Goal: Task Accomplishment & Management: Manage account settings

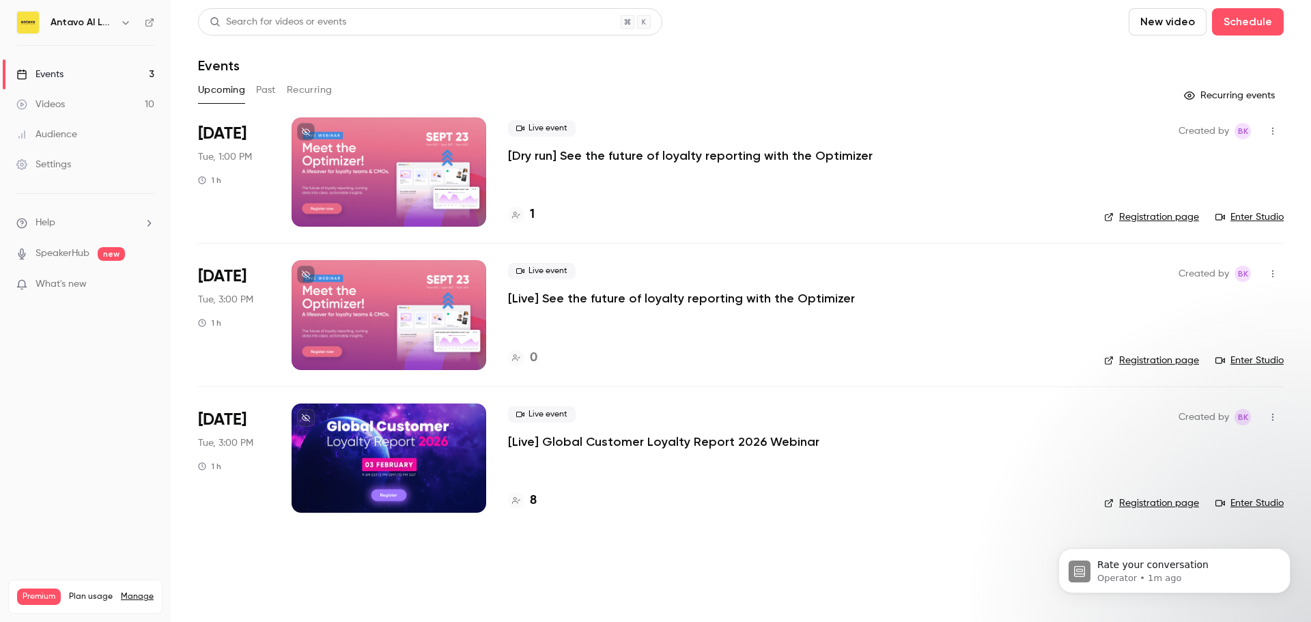
click at [65, 169] on div "Settings" at bounding box center [43, 165] width 55 height 14
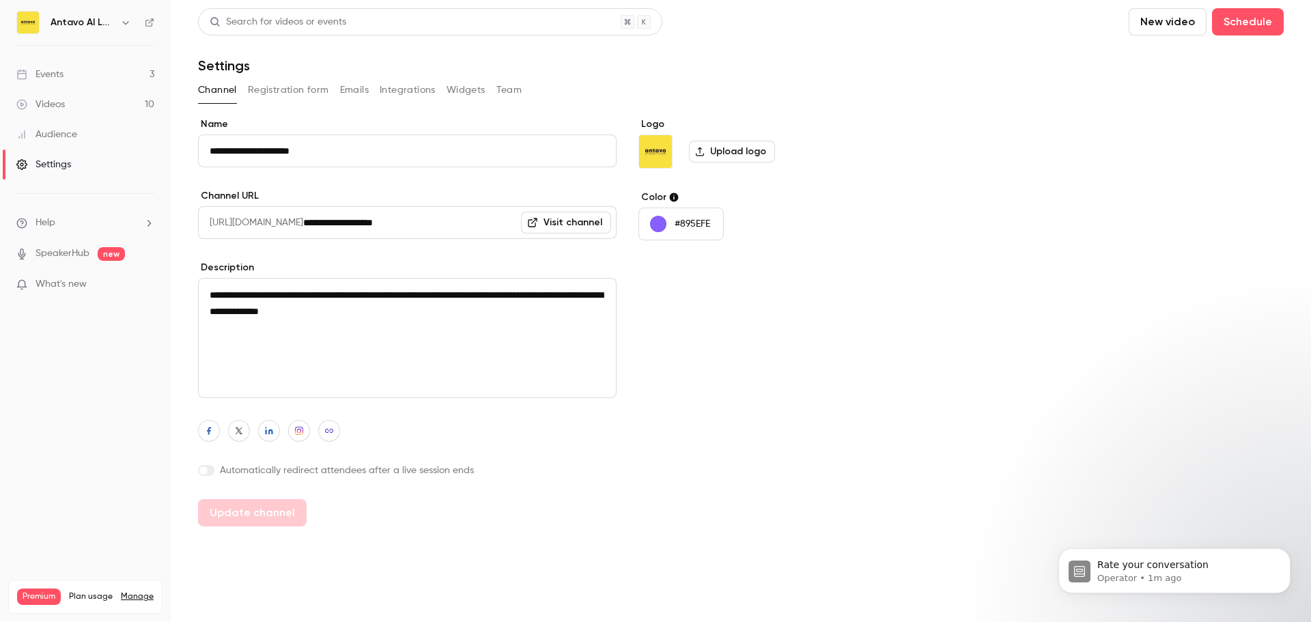
click at [499, 87] on button "Team" at bounding box center [509, 90] width 26 height 22
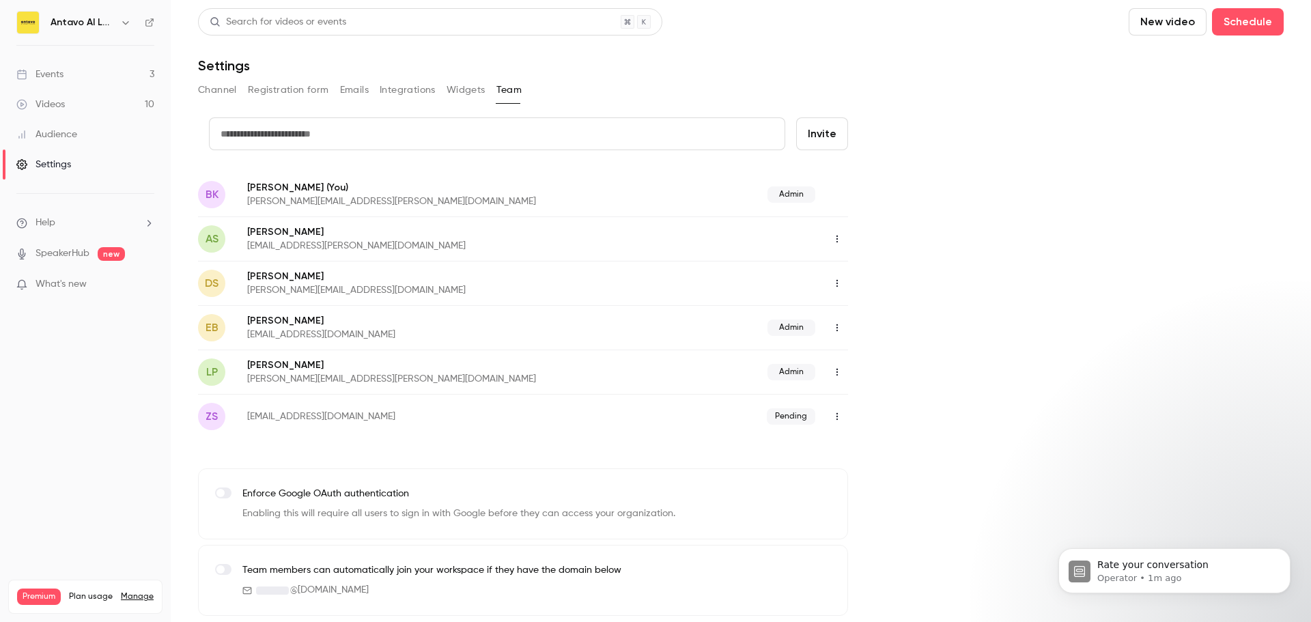
click at [453, 132] on input "text" at bounding box center [497, 133] width 576 height 33
drag, startPoint x: 462, startPoint y: 128, endPoint x: 138, endPoint y: 120, distance: 324.4
click at [138, 120] on div "Antavo AI Loyalty Cloud Events 3 Videos 10 Audience Settings Help SpeakerHub ne…" at bounding box center [655, 311] width 1311 height 622
paste input "**********"
type input "**********"
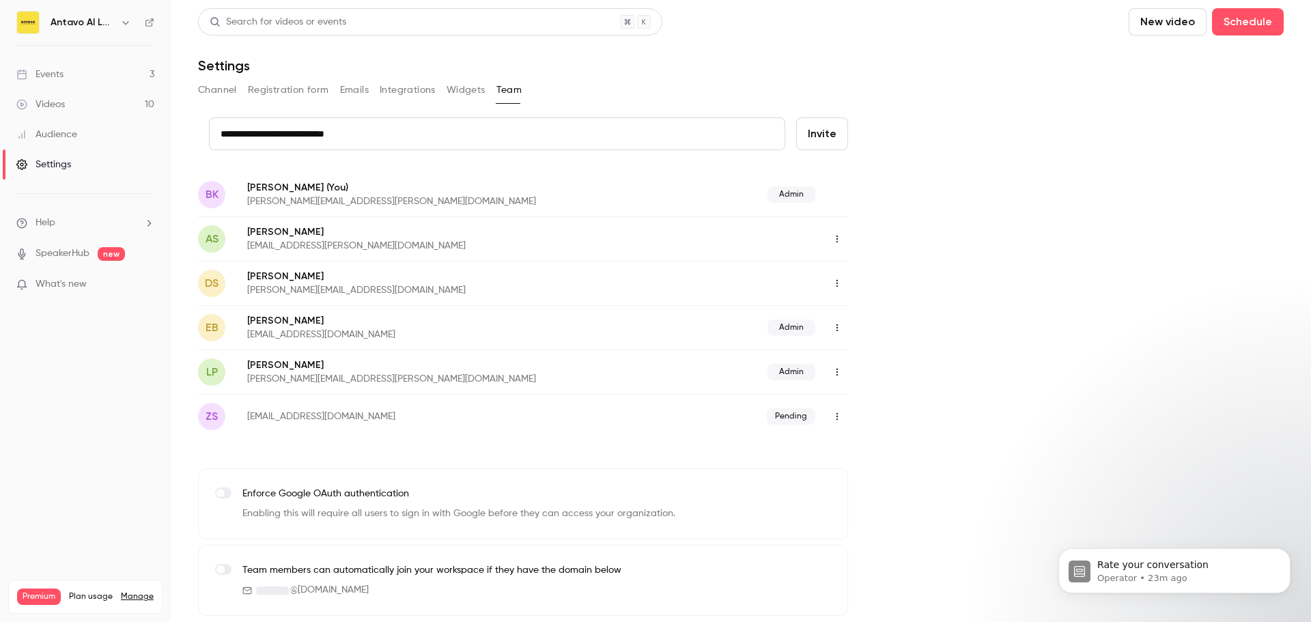
click at [819, 130] on button "Invite" at bounding box center [822, 133] width 52 height 33
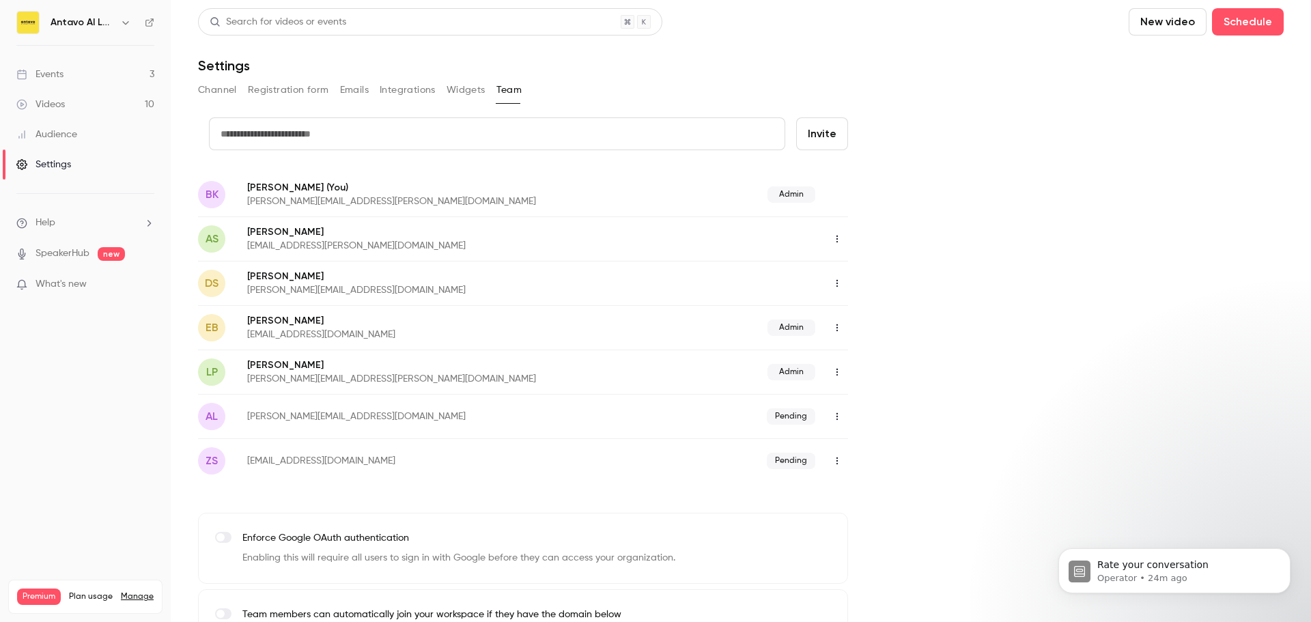
click at [60, 102] on div "Videos" at bounding box center [40, 105] width 48 height 14
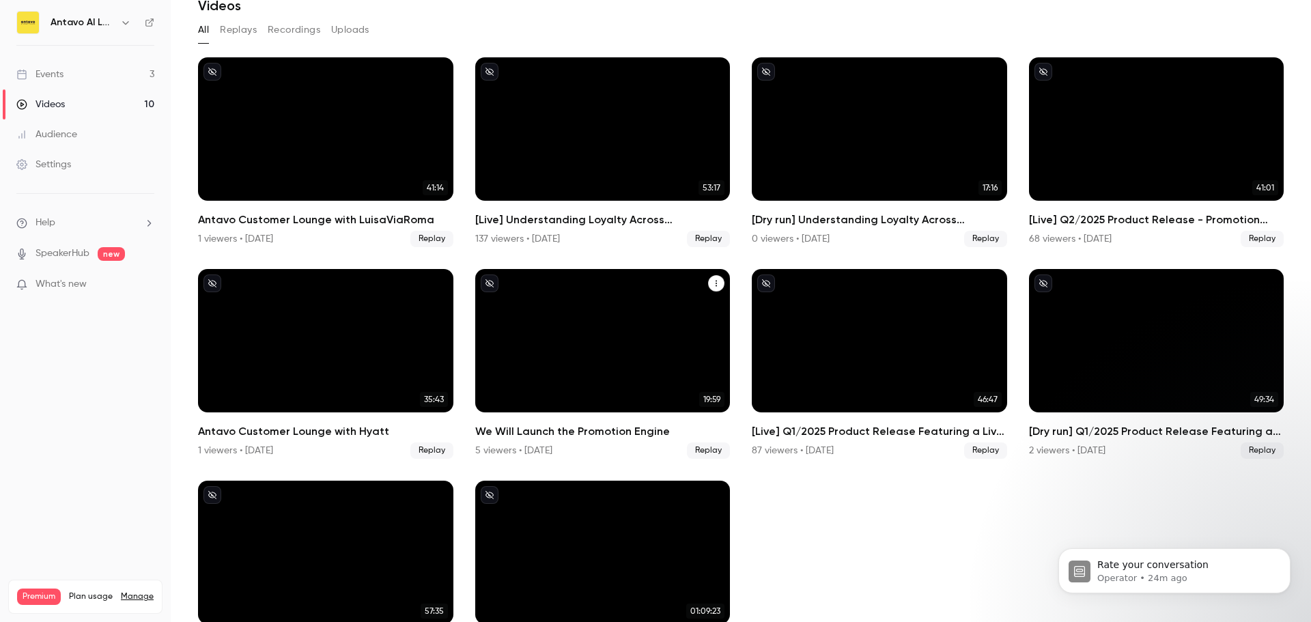
scroll to position [121, 0]
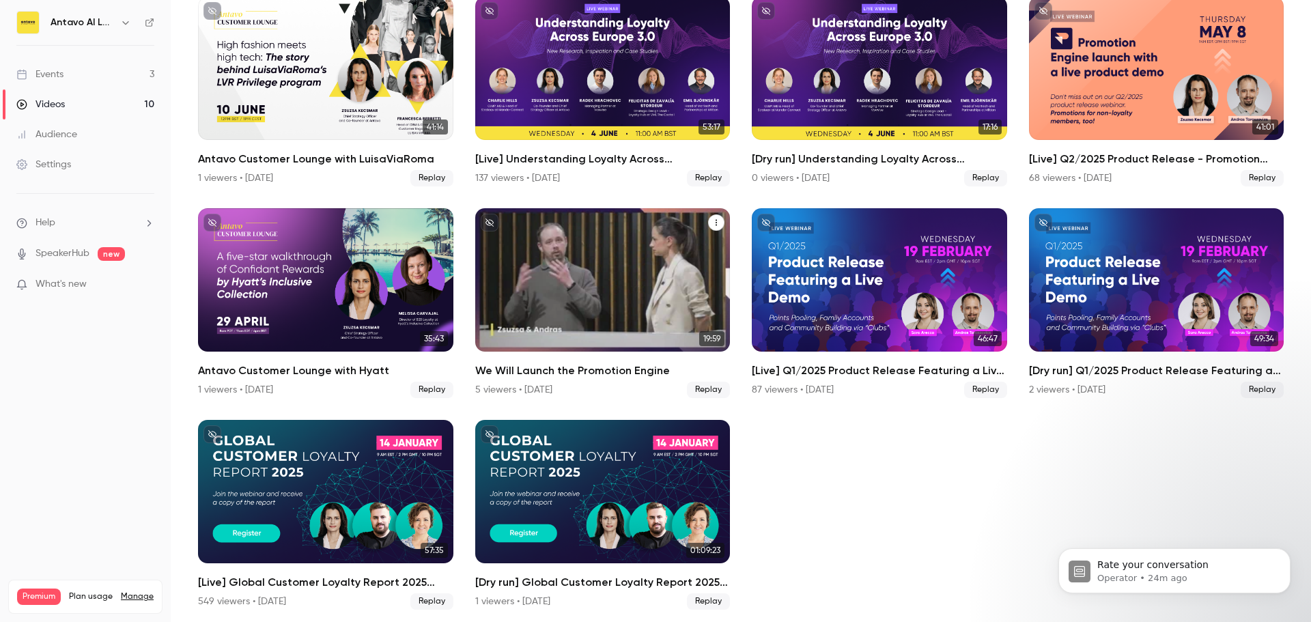
click at [569, 366] on h2 "We Will Launch the Promotion Engine" at bounding box center [602, 371] width 255 height 16
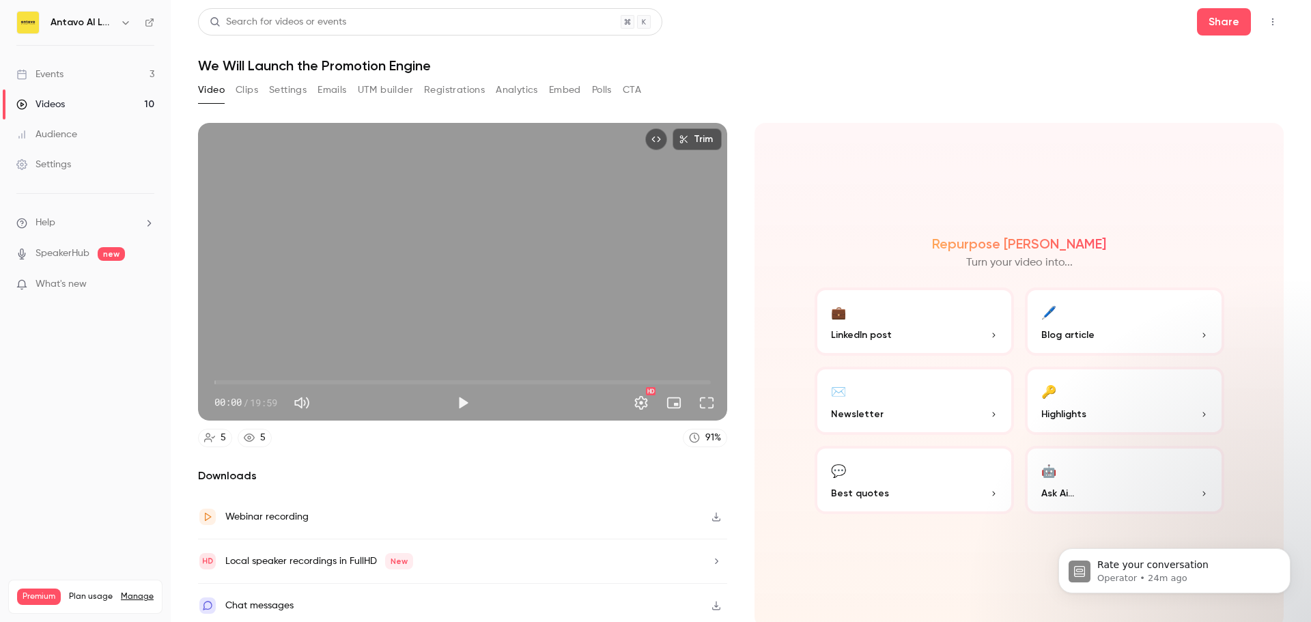
click at [222, 435] on div "5" at bounding box center [223, 438] width 5 height 14
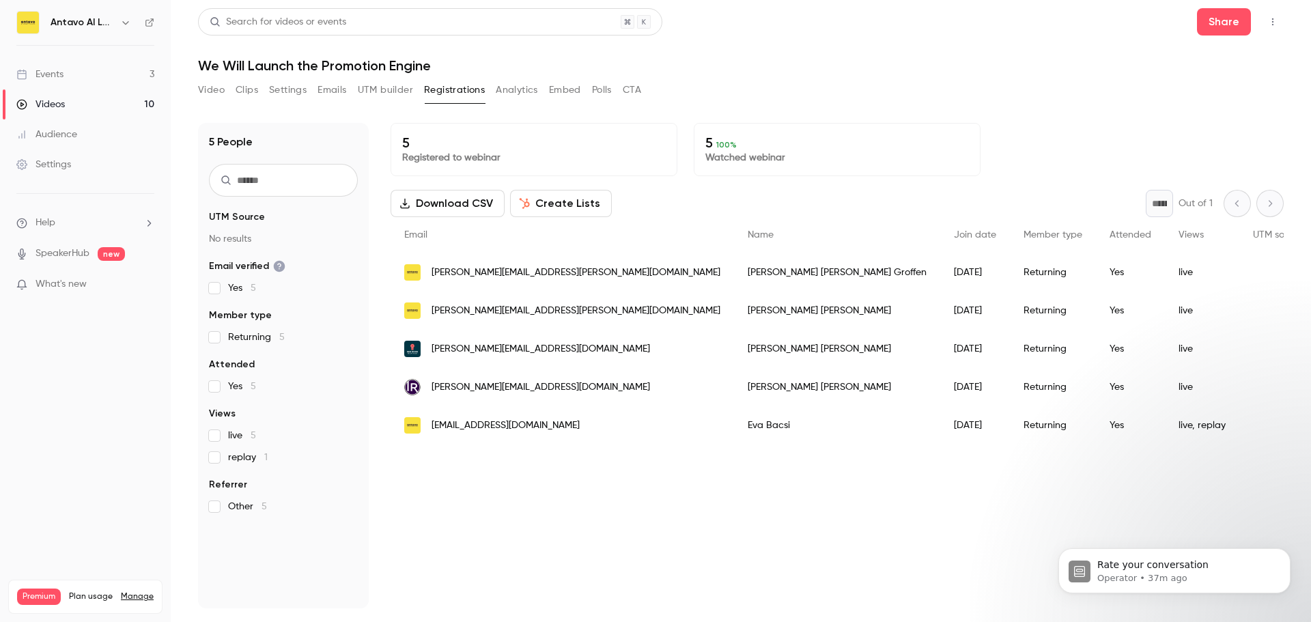
click at [91, 75] on link "Events 3" at bounding box center [85, 74] width 171 height 30
